Goal: Obtain resource: Download file/media

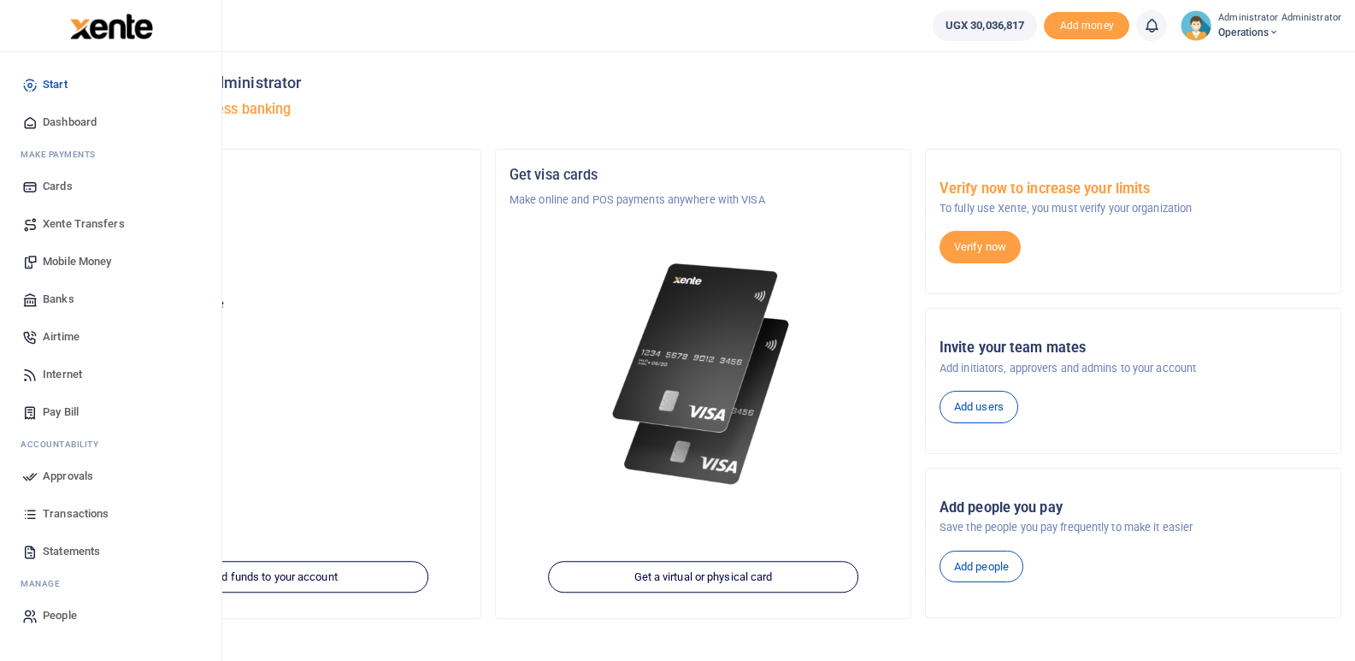
click at [78, 265] on span "Mobile Money" at bounding box center [77, 261] width 68 height 17
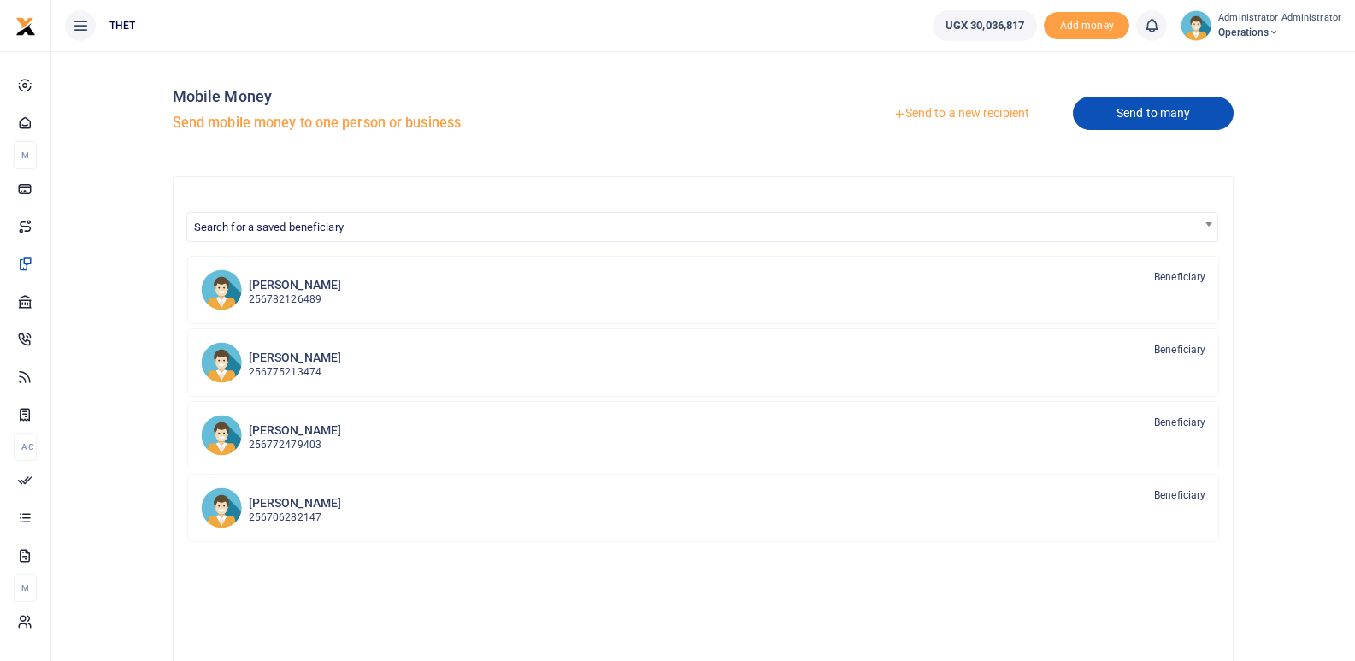
click at [1145, 109] on link "Send to many" at bounding box center [1153, 113] width 161 height 33
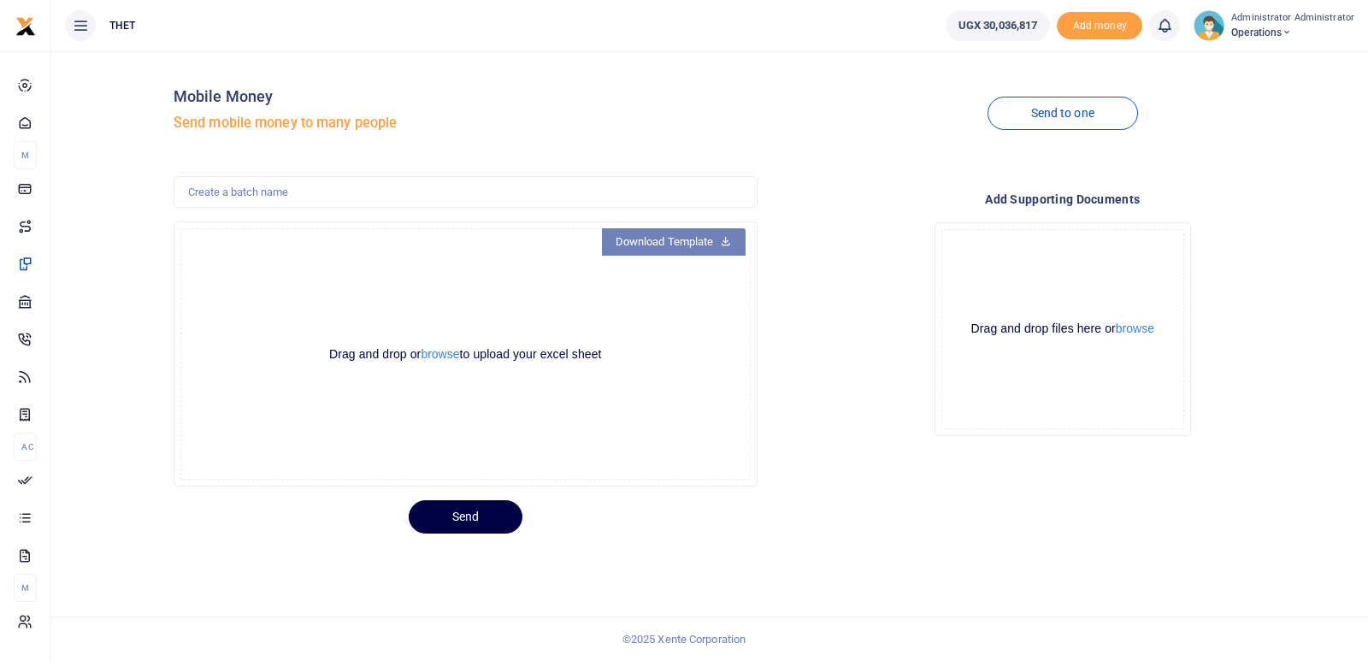
click at [678, 239] on link "Download Template" at bounding box center [674, 241] width 144 height 27
